Goal: Information Seeking & Learning: Check status

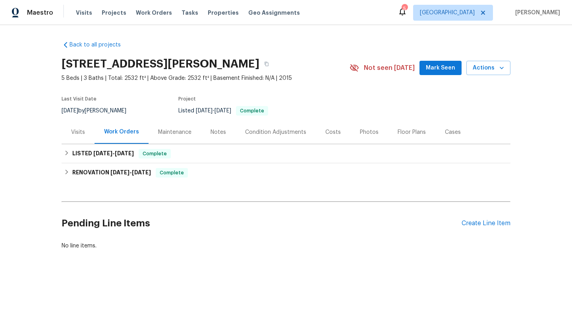
click at [71, 131] on div "Visits" at bounding box center [78, 132] width 14 height 8
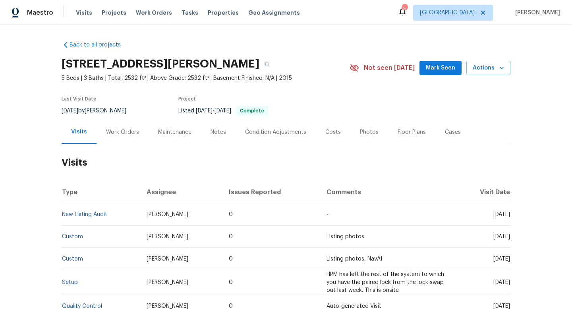
click at [119, 131] on div "Work Orders" at bounding box center [122, 132] width 33 height 8
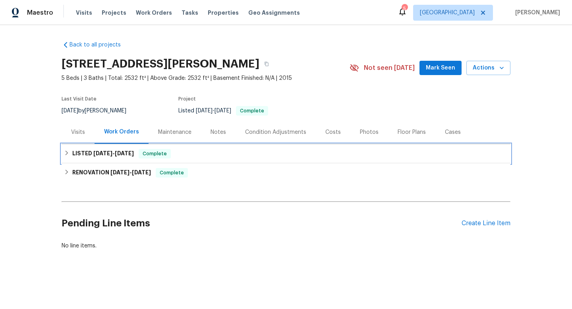
click at [104, 159] on div "LISTED [DATE] - [DATE] Complete" at bounding box center [286, 153] width 449 height 19
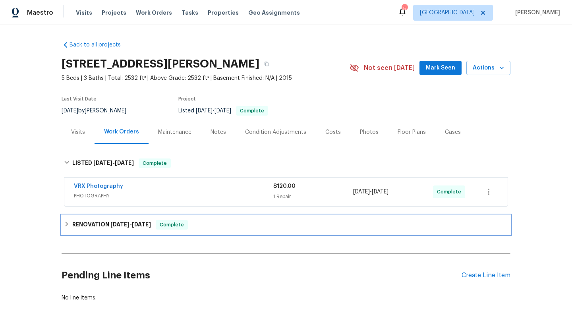
click at [96, 224] on h6 "RENOVATION [DATE] - [DATE]" at bounding box center [111, 225] width 79 height 10
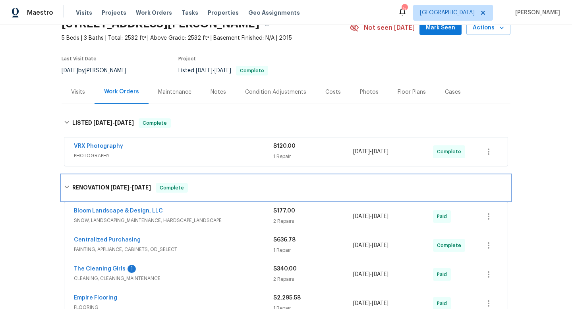
scroll to position [48, 0]
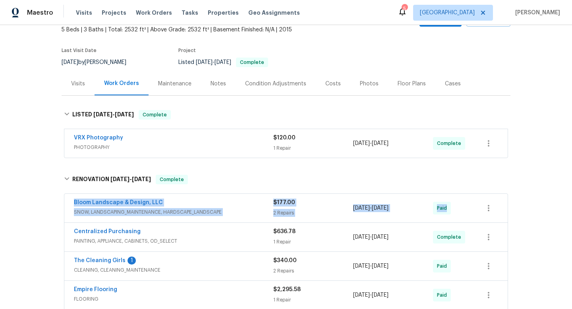
drag, startPoint x: 69, startPoint y: 201, endPoint x: 465, endPoint y: 214, distance: 396.5
click at [465, 214] on div "Bloom Landscape & Design, LLC SNOW, LANDSCAPING_MAINTENANCE, HARDSCAPE_LANDSCAP…" at bounding box center [285, 208] width 443 height 29
copy div "Bloom Landscape & Design, LLC SNOW, LANDSCAPING_MAINTENANCE, HARDSCAPE_LANDSCAP…"
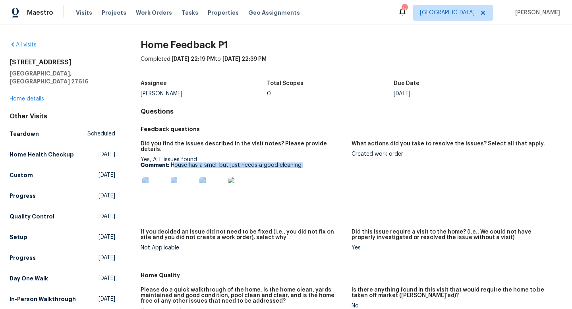
drag, startPoint x: 308, startPoint y: 163, endPoint x: 174, endPoint y: 160, distance: 133.8
click at [174, 160] on div "Yes, ALL issues found Comment: House has a smell but just needs a good cleaning" at bounding box center [243, 182] width 204 height 50
click at [174, 162] on p "Comment: House has a smell but just needs a good cleaning" at bounding box center [243, 165] width 204 height 6
drag, startPoint x: 307, startPoint y: 161, endPoint x: 172, endPoint y: 159, distance: 134.6
click at [172, 162] on p "Comment: House has a smell but just needs a good cleaning" at bounding box center [243, 165] width 204 height 6
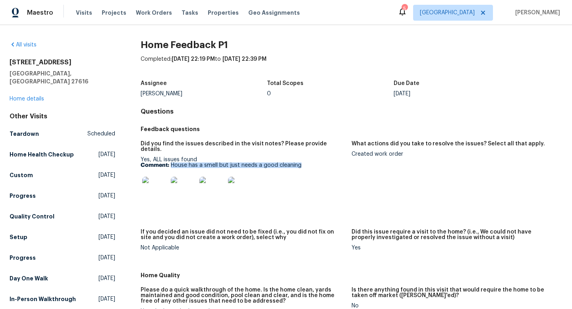
copy p "House has a smell but just needs a good cleaning"
click at [371, 154] on div "Created work order" at bounding box center [453, 154] width 204 height 6
copy div "Created work order"
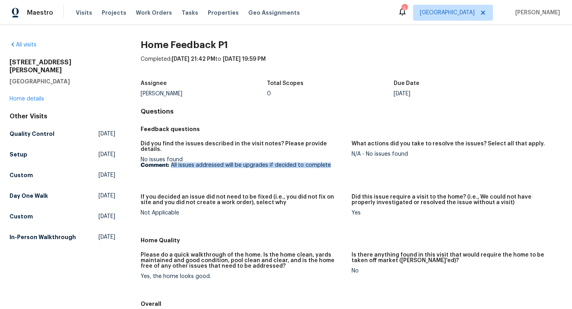
drag, startPoint x: 331, startPoint y: 162, endPoint x: 171, endPoint y: 160, distance: 160.0
click at [171, 162] on p "Comment: All issues addressed will be upgrades if decided to complete" at bounding box center [243, 165] width 204 height 6
copy p "All issues addressed will be upgrades if decided to complete"
